Goal: Task Accomplishment & Management: Use online tool/utility

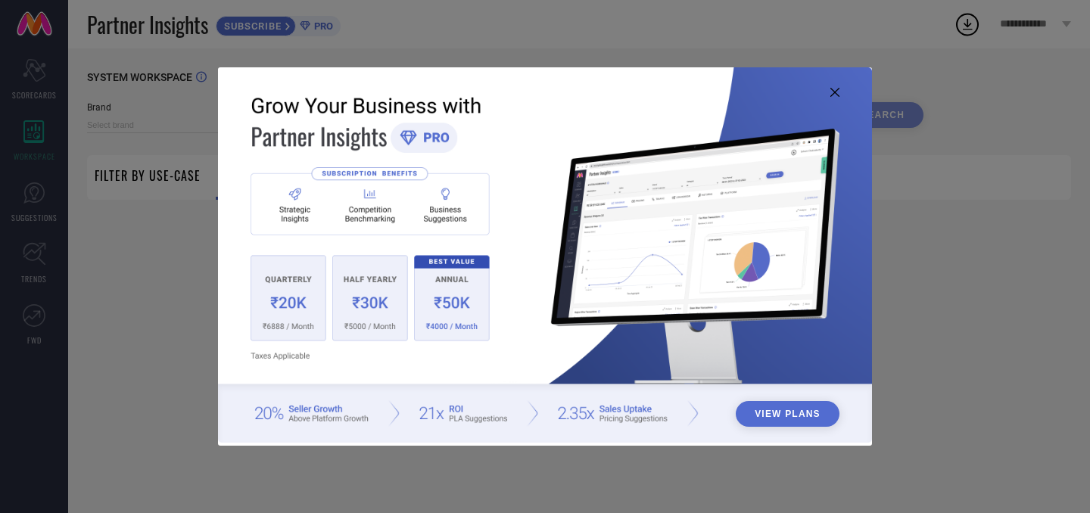
type input "1 STOP FASHION"
type input "All"
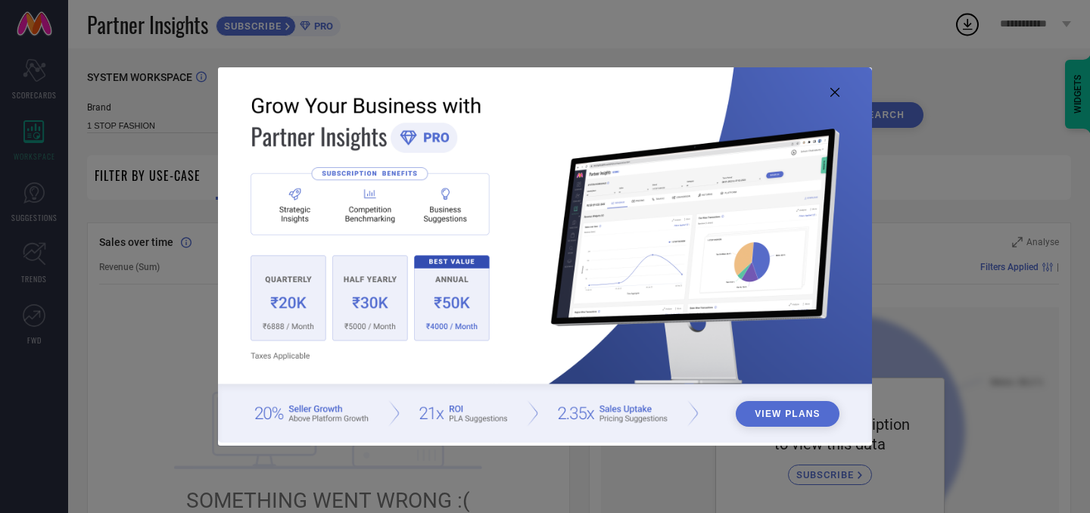
click at [834, 92] on icon at bounding box center [835, 92] width 9 height 9
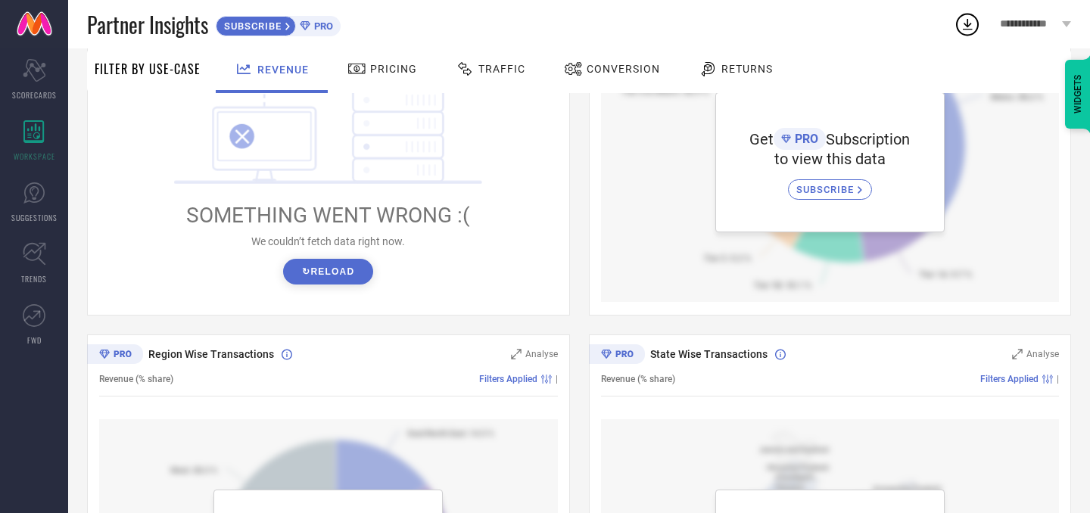
scroll to position [286, 0]
click at [332, 265] on button "↻ Reload" at bounding box center [328, 271] width 90 height 26
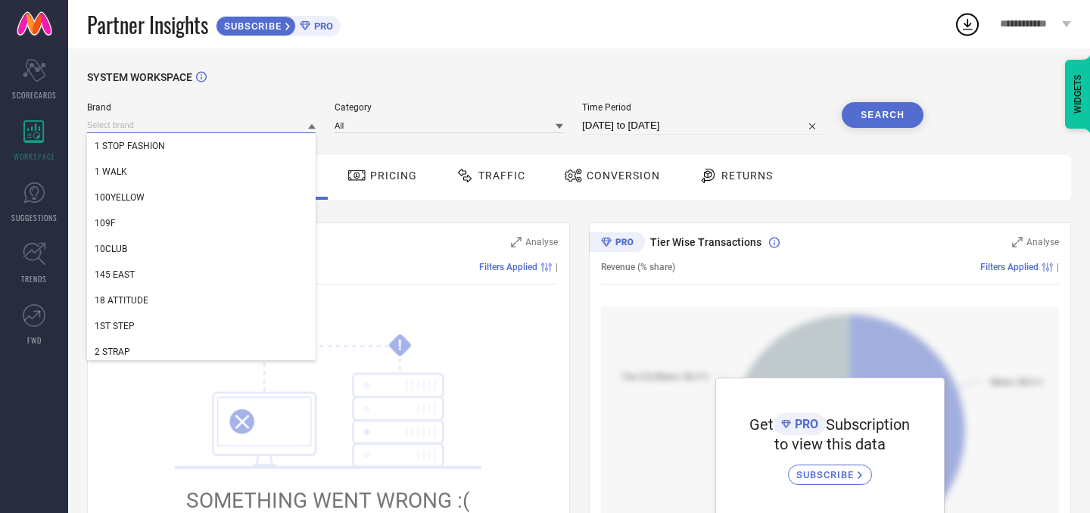
click at [264, 133] on div "1 STOP FASHION 1 WALK 100YELLOW 109F 10CLUB 145 EAST 18 ATTITUDE 1ST STEP 2 STR…" at bounding box center [201, 125] width 229 height 16
type input "m"
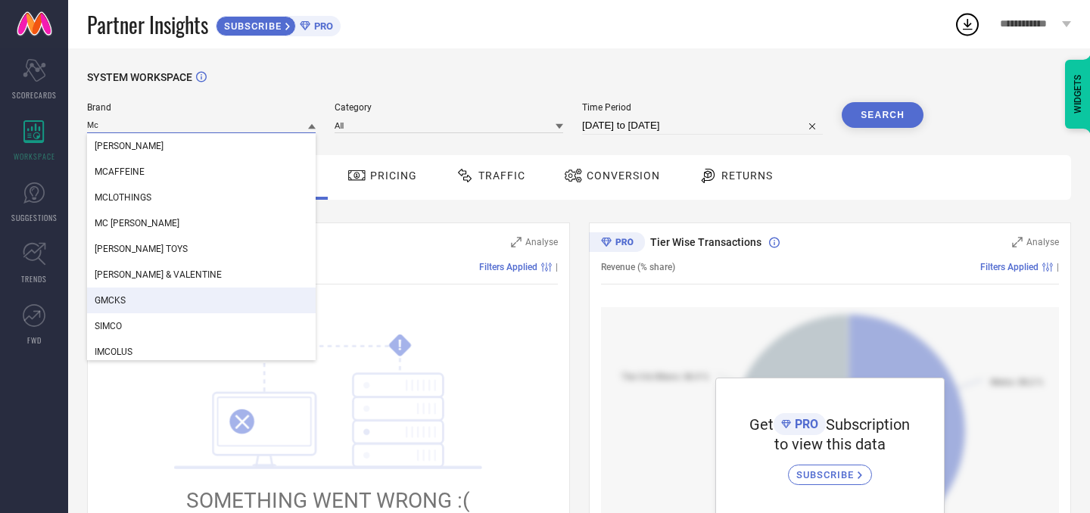
type input "M"
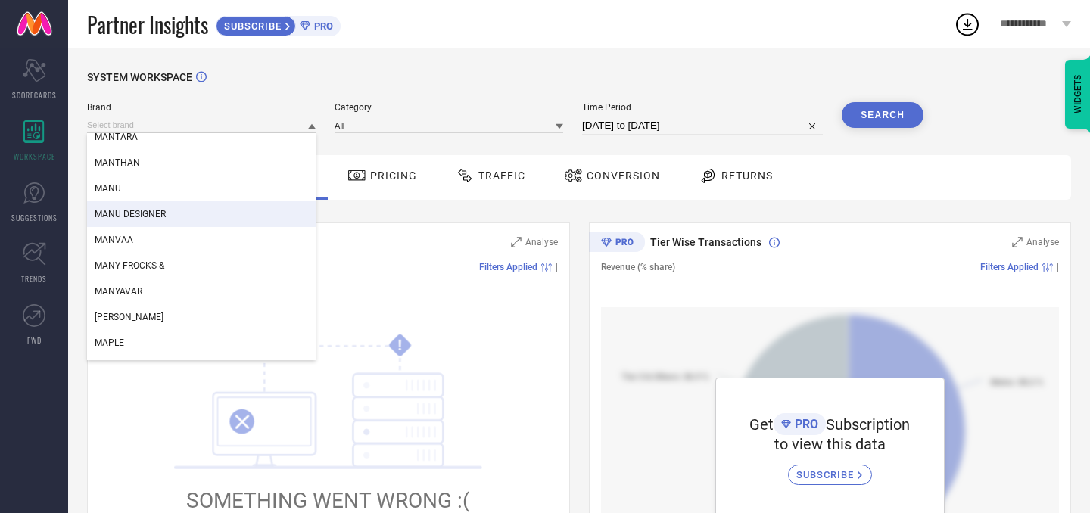
scroll to position [135952, 0]
